Goal: Check status: Check status

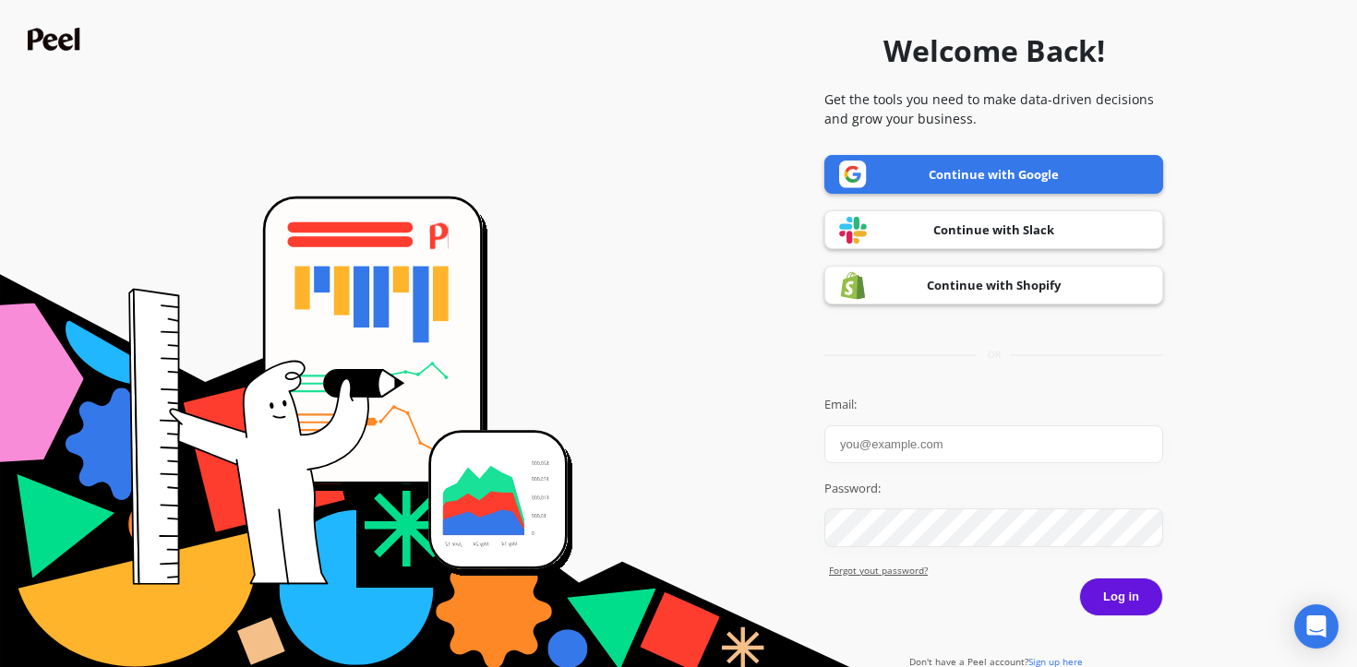
click at [1016, 171] on link "Continue with Google" at bounding box center [993, 174] width 339 height 39
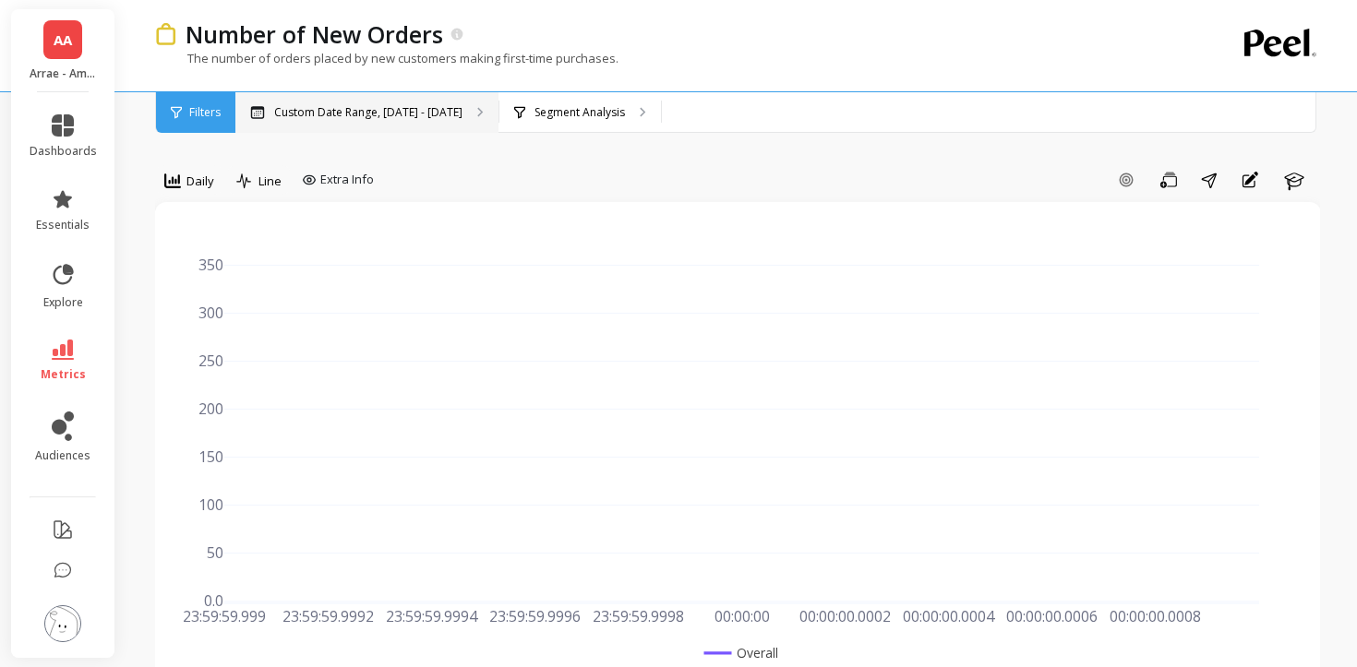
click at [388, 112] on p "Custom Date Range, [DATE] - [DATE]" at bounding box center [368, 112] width 188 height 15
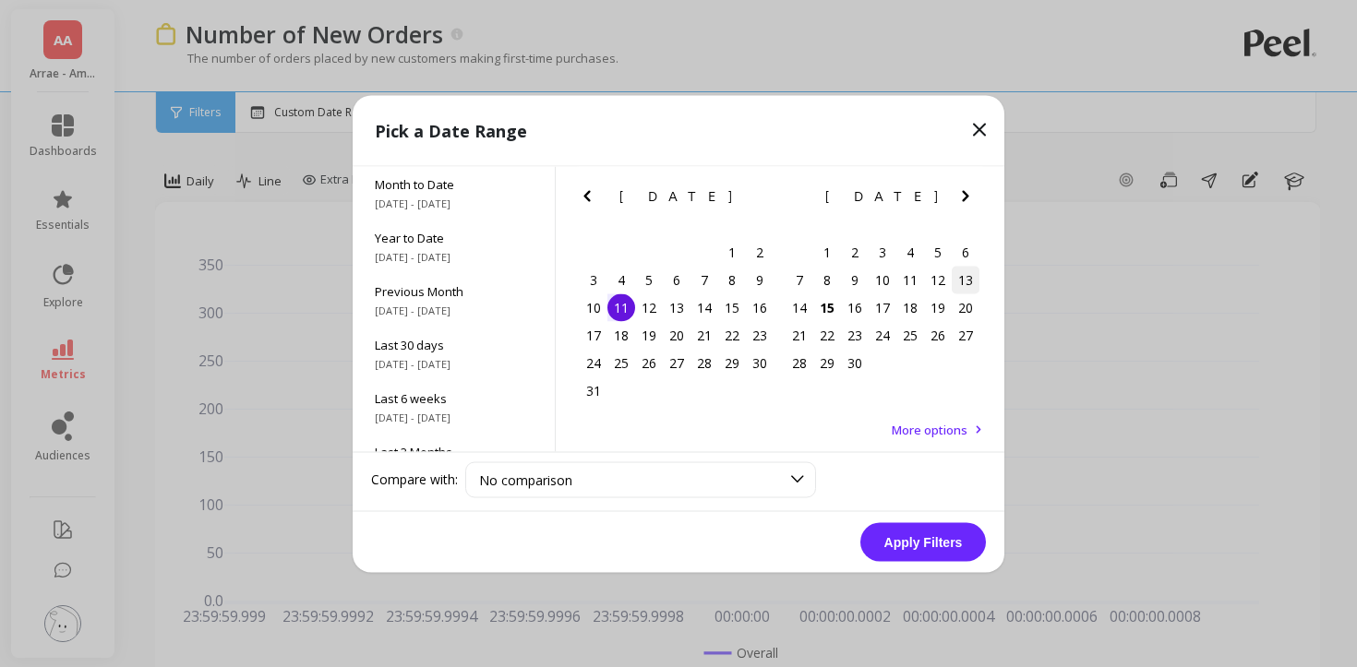
click at [970, 277] on div "13" at bounding box center [966, 280] width 28 height 28
click at [923, 555] on button "Apply Filters" at bounding box center [923, 541] width 126 height 39
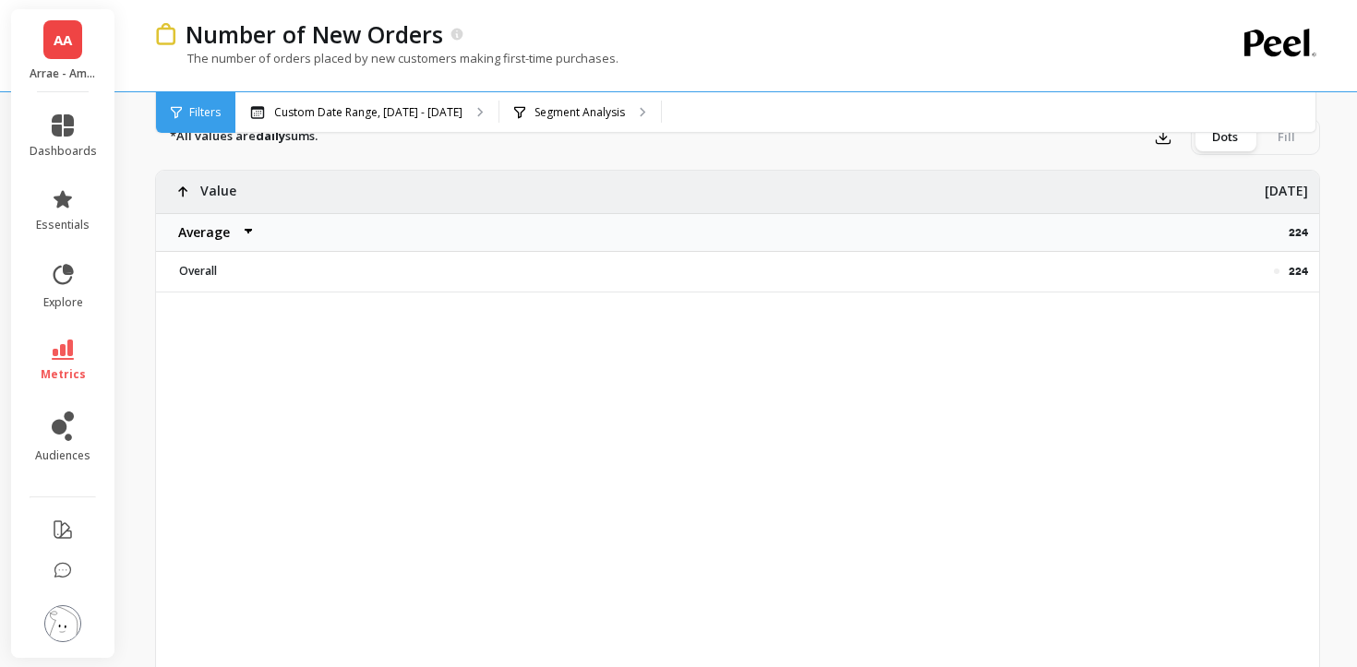
scroll to position [654, 0]
click at [330, 99] on div "Custom Date Range, Sep 13 - Sep 13" at bounding box center [366, 112] width 263 height 41
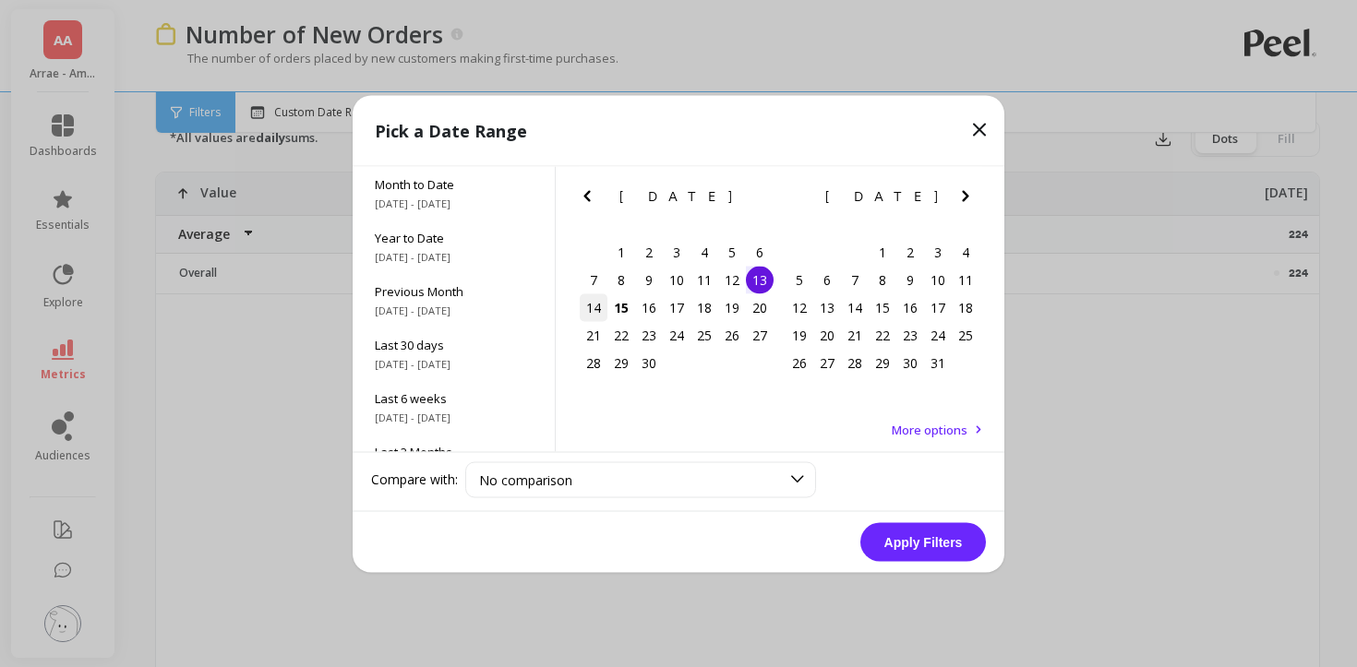
click at [596, 306] on div "14" at bounding box center [594, 308] width 28 height 28
click at [898, 533] on button "Apply Filters" at bounding box center [923, 541] width 126 height 39
